Goal: Navigation & Orientation: Find specific page/section

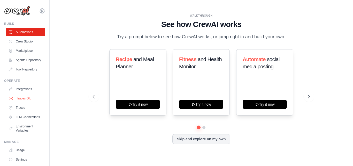
click at [20, 101] on link "Traces Old" at bounding box center [26, 98] width 39 height 8
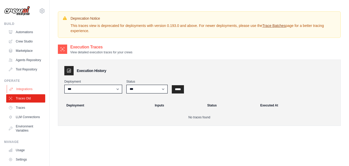
click at [26, 93] on link "Integrations" at bounding box center [26, 89] width 39 height 8
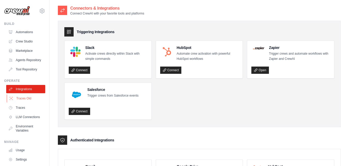
click at [26, 100] on link "Traces Old" at bounding box center [26, 98] width 39 height 8
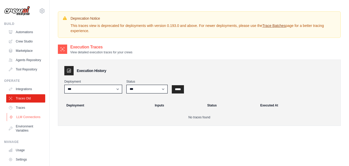
click at [19, 121] on link "LLM Connections" at bounding box center [26, 117] width 39 height 8
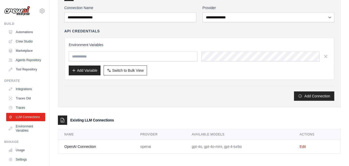
scroll to position [36, 0]
